Goal: Transaction & Acquisition: Book appointment/travel/reservation

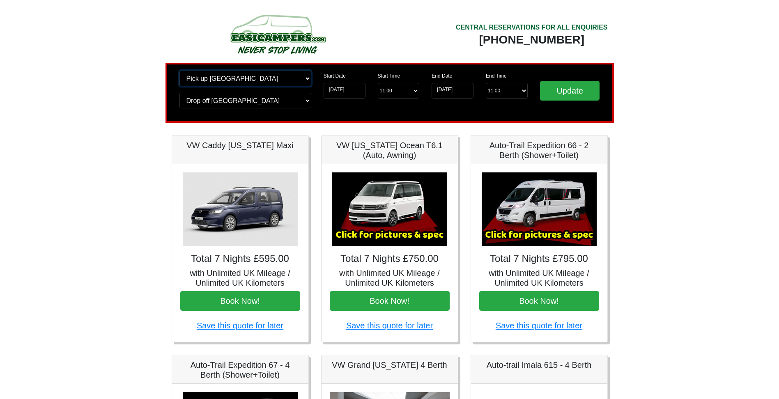
click at [209, 80] on select "Change pick up location? Pick up Edinburgh Birmingham Airport Blackburn Lancash…" at bounding box center [245, 79] width 132 height 16
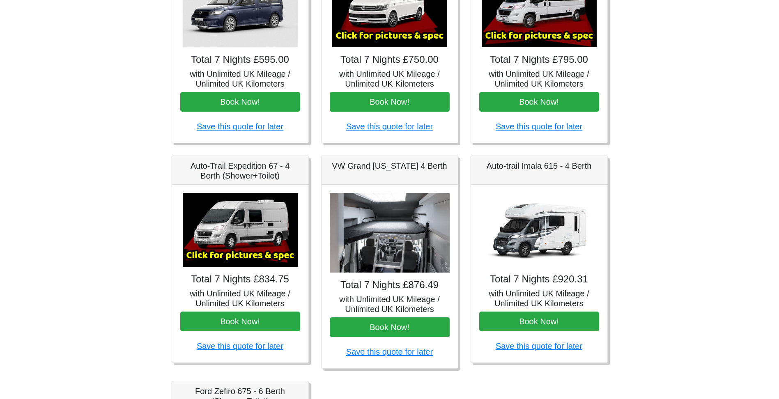
scroll to position [246, 0]
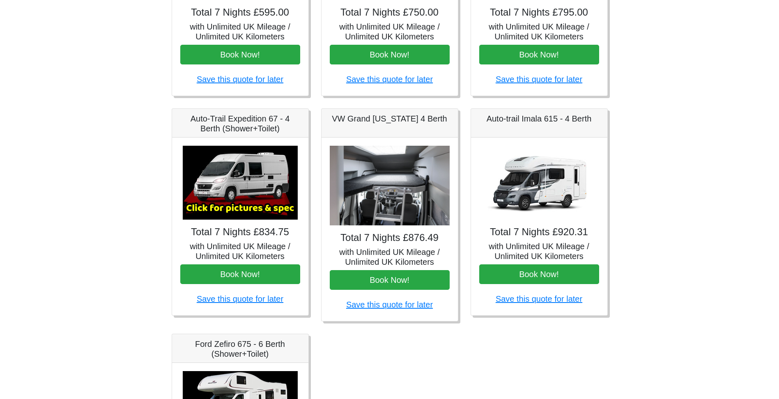
click at [356, 190] on img at bounding box center [390, 186] width 120 height 80
click at [377, 238] on h4 "Total 7 Nights £876.49" at bounding box center [390, 238] width 120 height 12
click at [365, 283] on button "Book Now!" at bounding box center [390, 280] width 120 height 20
click at [516, 274] on button "Book Now!" at bounding box center [539, 274] width 120 height 20
click at [343, 274] on button "Book Now!" at bounding box center [390, 280] width 120 height 20
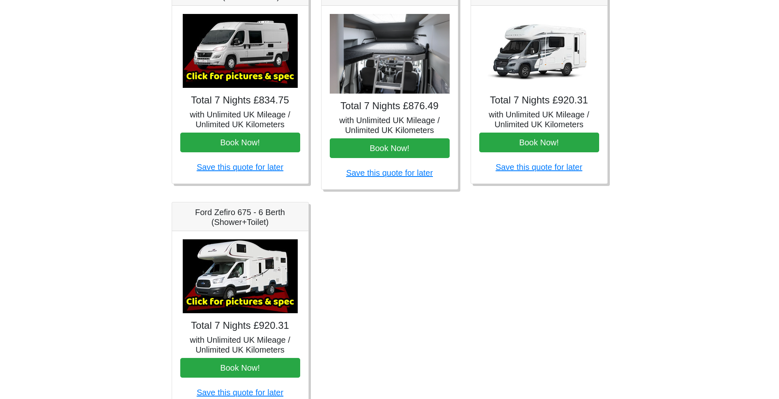
scroll to position [411, 0]
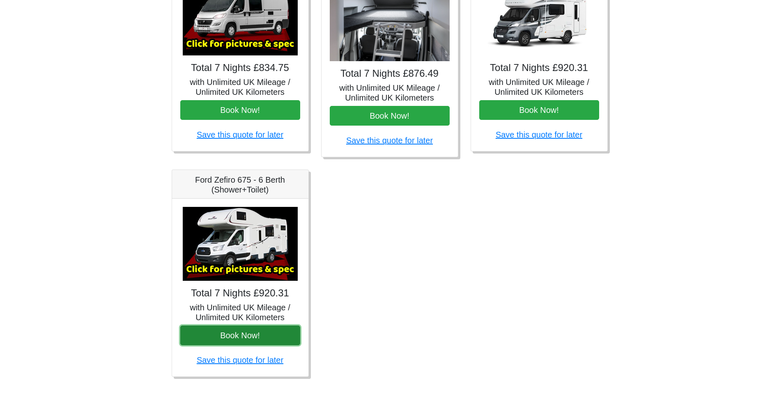
click at [211, 339] on button "Book Now!" at bounding box center [240, 336] width 120 height 20
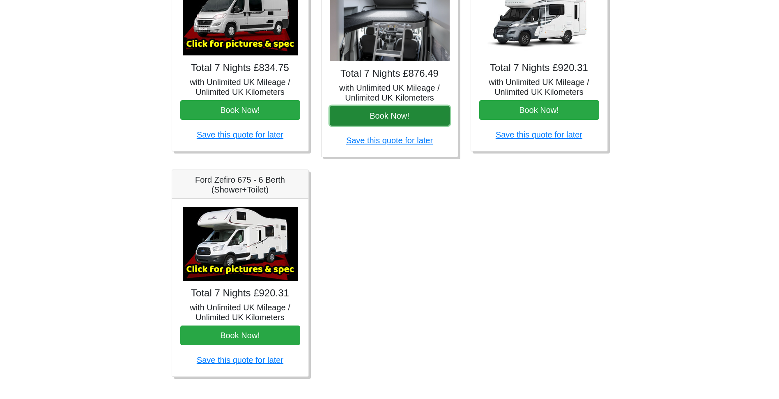
click at [399, 111] on button "Book Now!" at bounding box center [390, 116] width 120 height 20
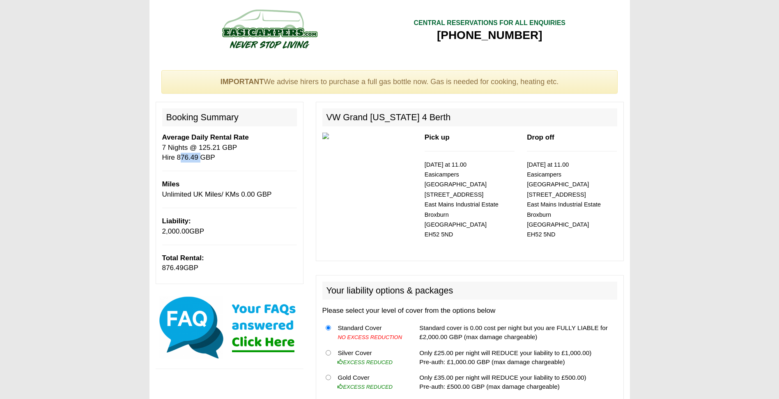
drag, startPoint x: 177, startPoint y: 159, endPoint x: 197, endPoint y: 158, distance: 20.1
click at [197, 158] on p "Average Daily Rental Rate 7 Nights @ 125.21 GBP Hire 876.49 GBP" at bounding box center [229, 148] width 135 height 30
copy p "876.49"
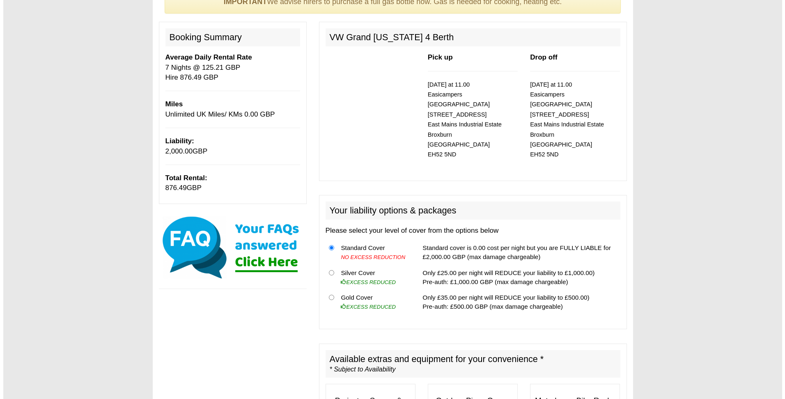
scroll to position [82, 0]
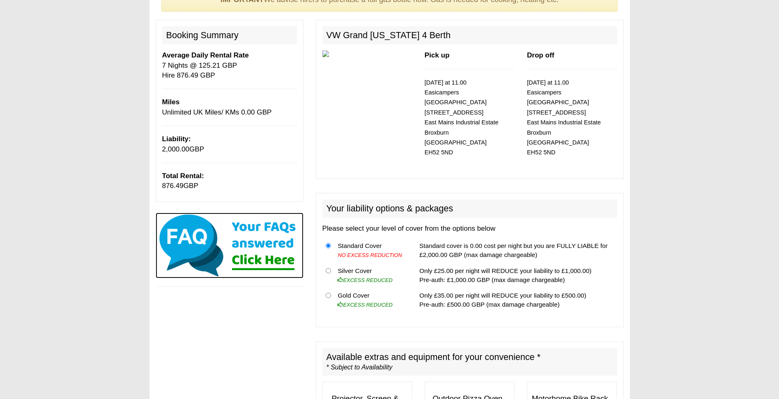
click at [275, 257] on img at bounding box center [230, 246] width 148 height 66
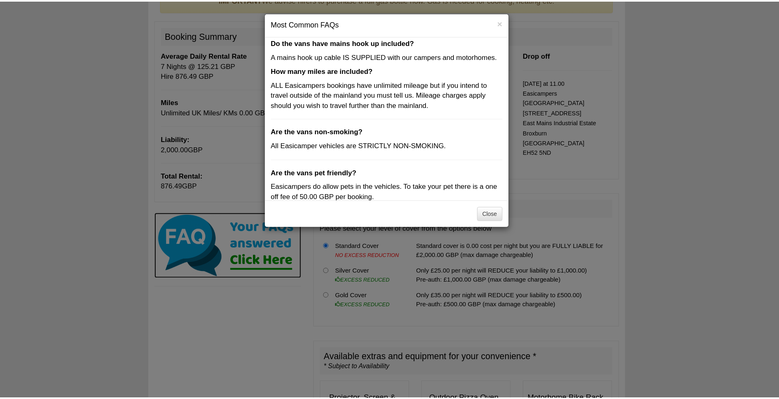
scroll to position [240, 0]
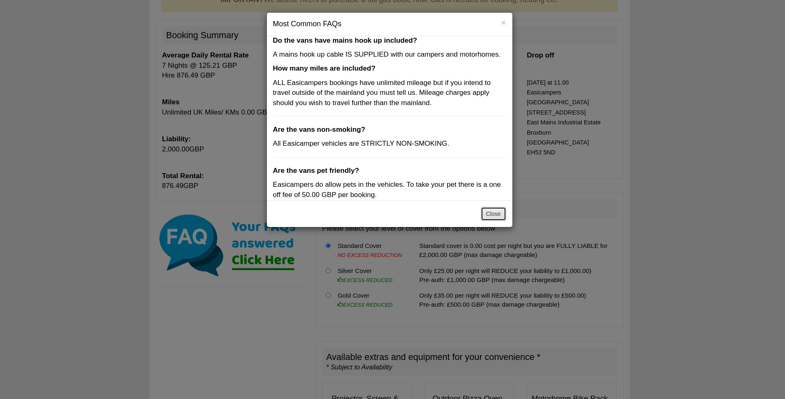
click at [486, 214] on button "Close" at bounding box center [493, 214] width 25 height 14
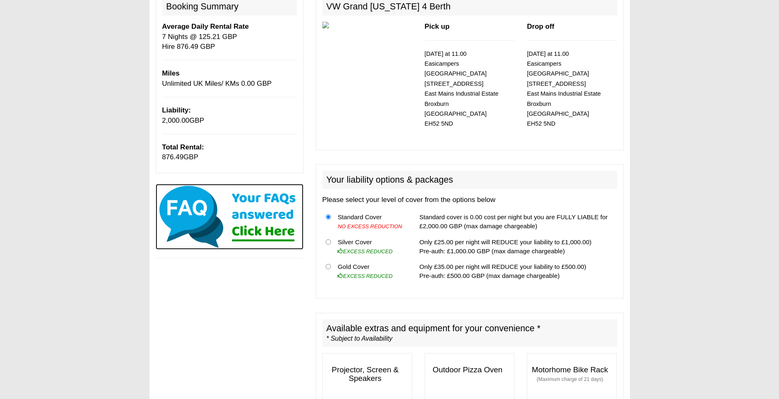
scroll to position [0, 0]
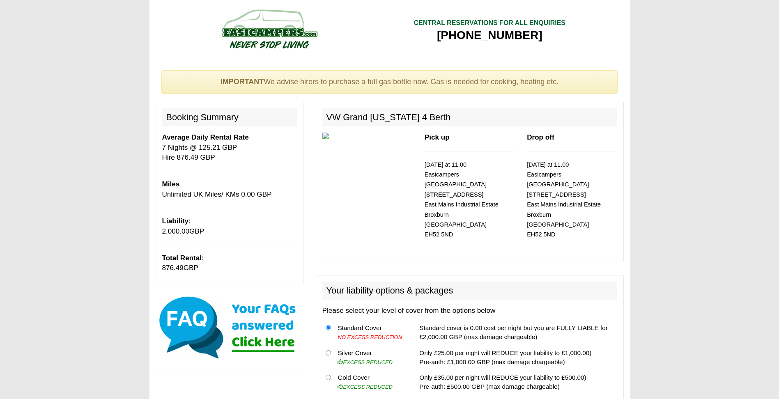
drag, startPoint x: 90, startPoint y: 31, endPoint x: 93, endPoint y: 35, distance: 5.0
